Goal: Information Seeking & Learning: Learn about a topic

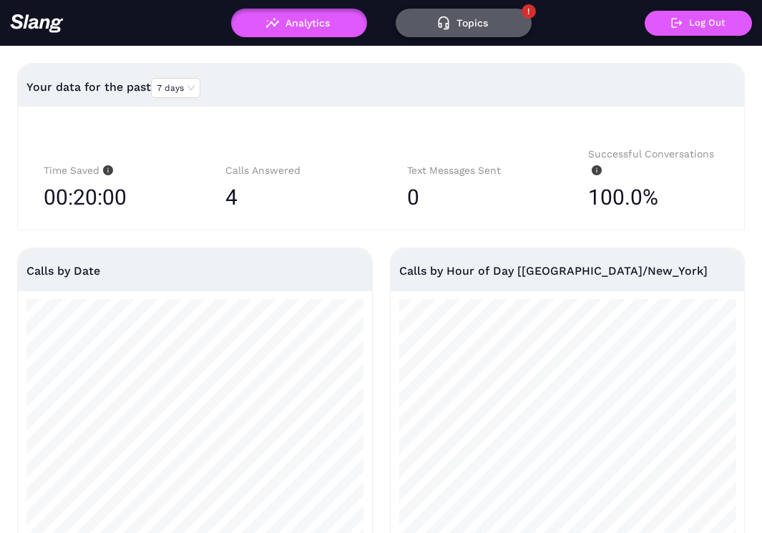
click at [466, 27] on button "Topics" at bounding box center [463, 23] width 136 height 29
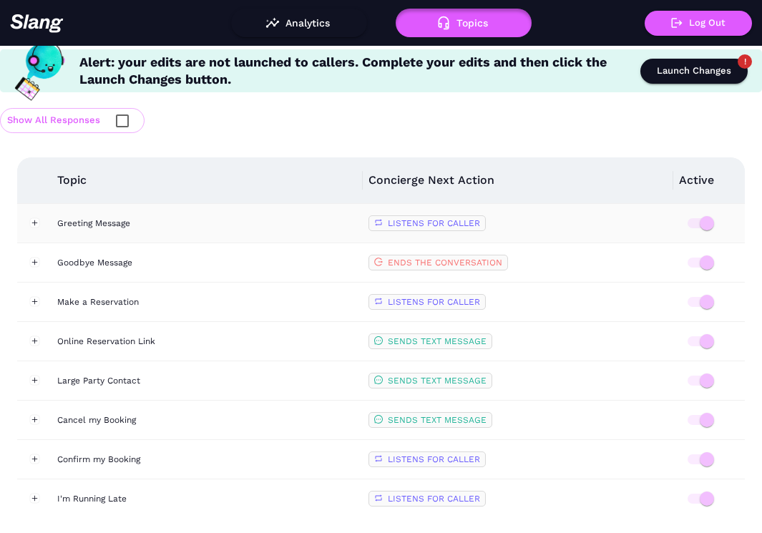
scroll to position [5, 0]
click at [38, 222] on button "Expand row" at bounding box center [34, 223] width 10 height 10
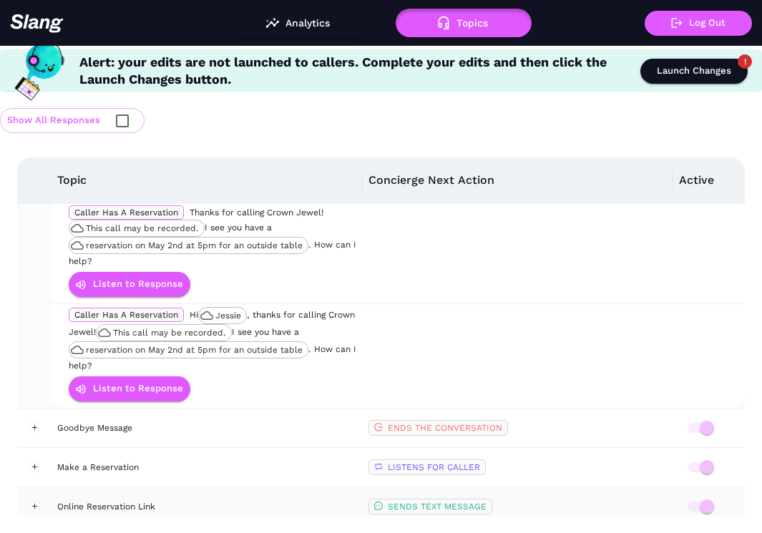
scroll to position [122, 0]
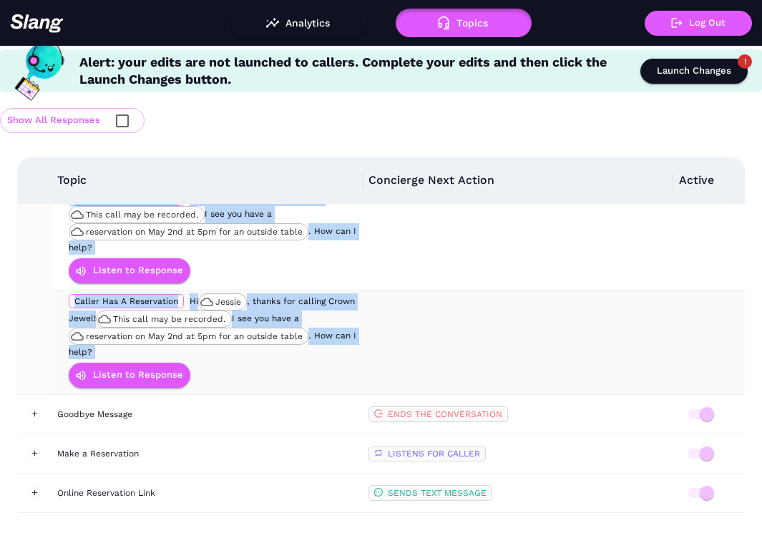
drag, startPoint x: 70, startPoint y: 252, endPoint x: 194, endPoint y: 382, distance: 179.6
click at [194, 382] on tbody "Crown Jewel is open for the 2025 season. Reservations are available via Rezzy. …" at bounding box center [397, 258] width 693 height 272
copy tbody "Crown Jewel is open for the 2025 season. Reservations are available via Rezzy. …"
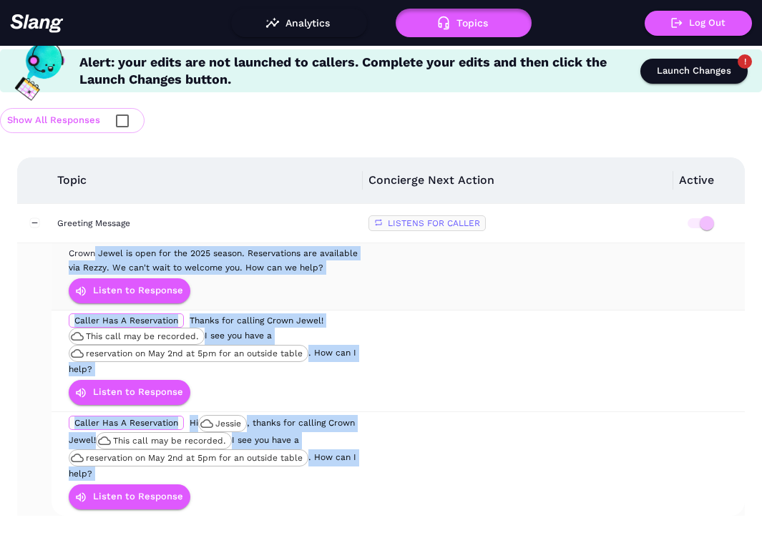
scroll to position [0, 0]
click at [31, 222] on button "Collapse row" at bounding box center [34, 223] width 10 height 10
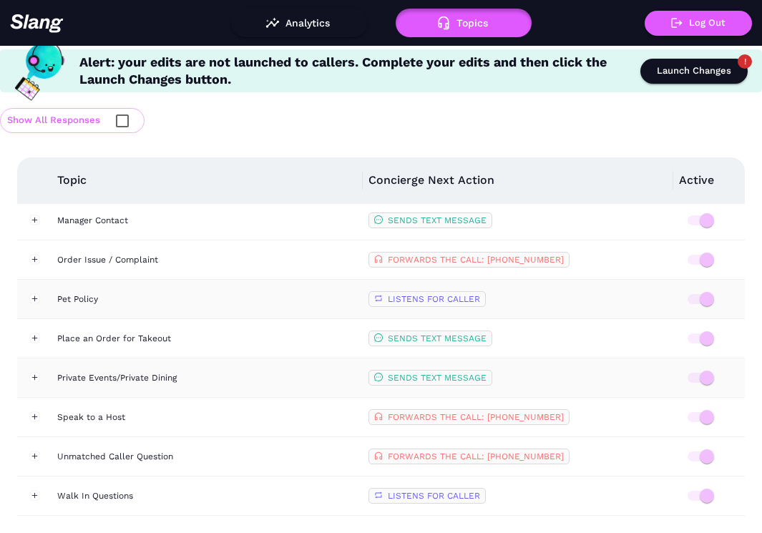
scroll to position [829, 0]
click at [68, 120] on button "Show All Responses" at bounding box center [72, 120] width 144 height 25
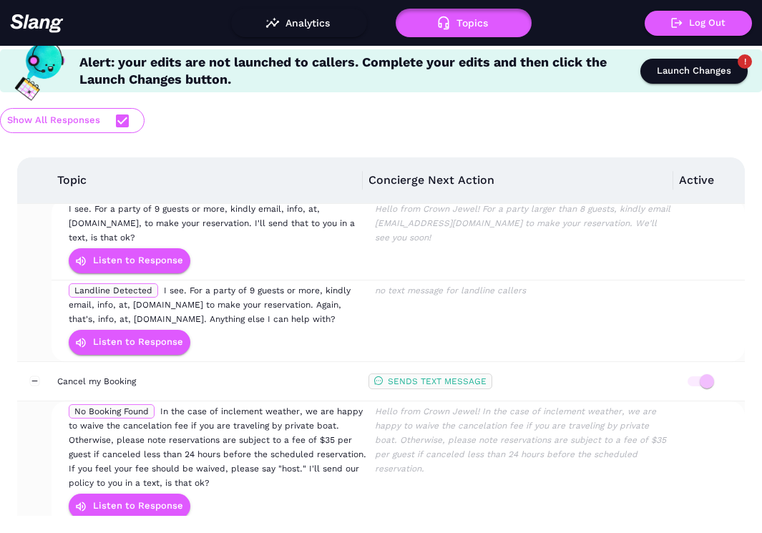
checkbox input "true"
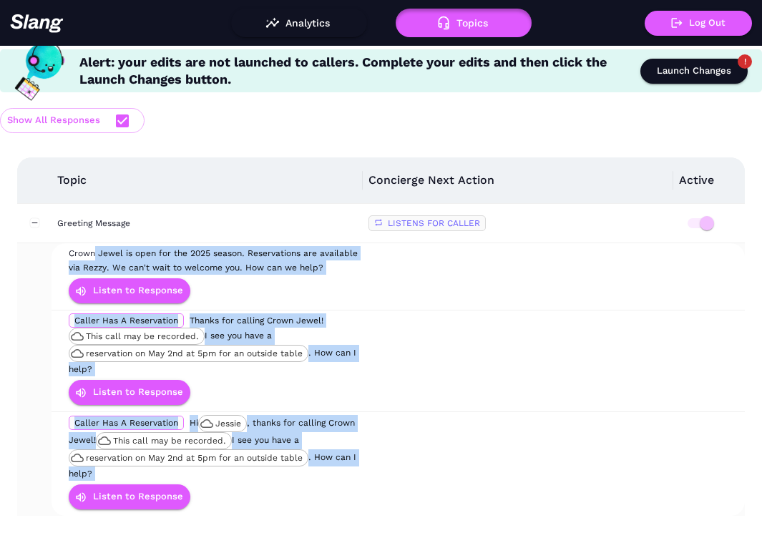
scroll to position [0, 0]
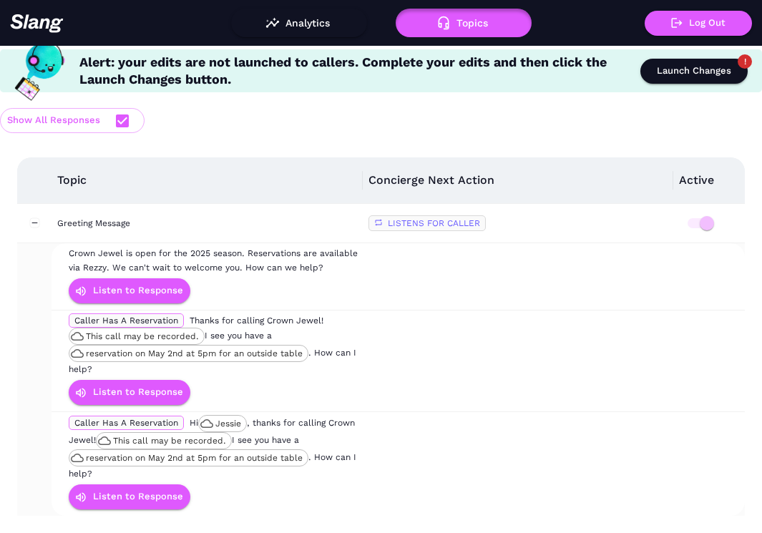
click at [355, 142] on div "Topic Concierge Next Action Active Greeting Message LISTENS FOR CALLER Crown Je…" at bounding box center [381, 336] width 762 height 393
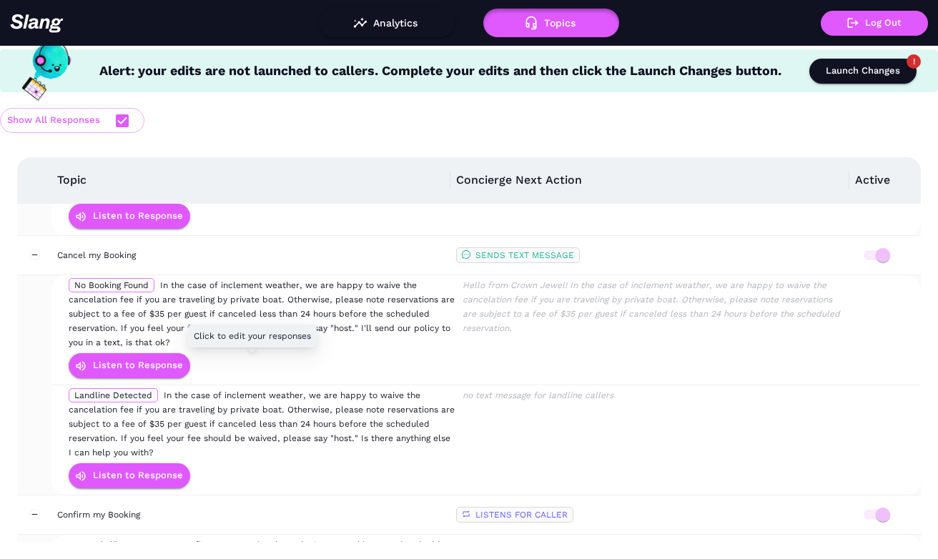
scroll to position [891, 0]
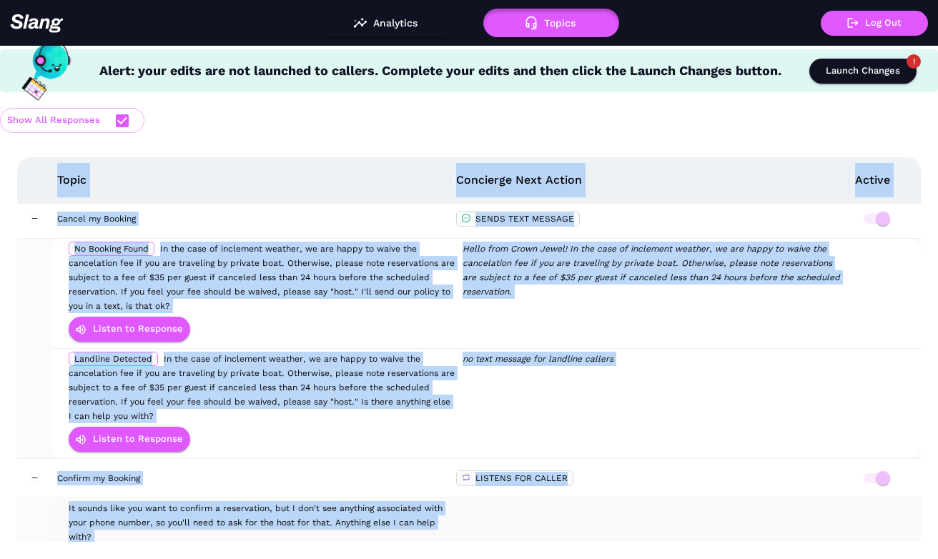
drag, startPoint x: 6, startPoint y: 159, endPoint x: 683, endPoint y: 533, distance: 773.0
click at [683, 532] on div "Topic Concierge Next Action Active Greeting Message LISTENS FOR CALLER Crown Je…" at bounding box center [469, 349] width 938 height 419
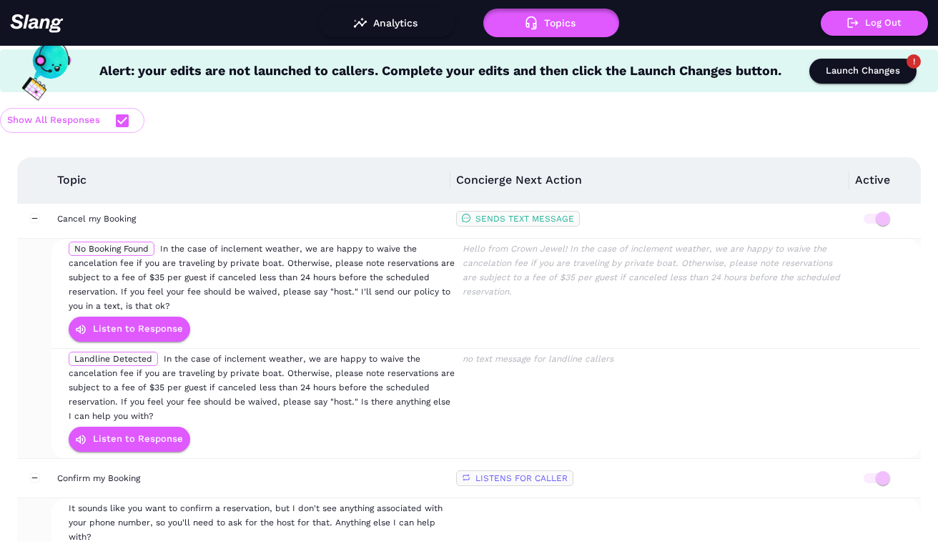
click at [282, 119] on div "Show All Responses" at bounding box center [469, 120] width 938 height 39
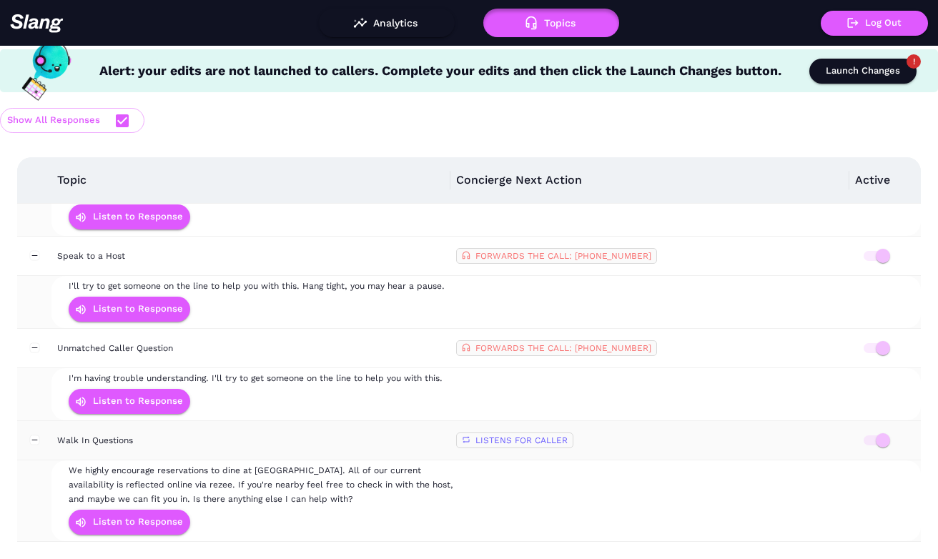
scroll to position [5, 0]
